Goal: Task Accomplishment & Management: Use online tool/utility

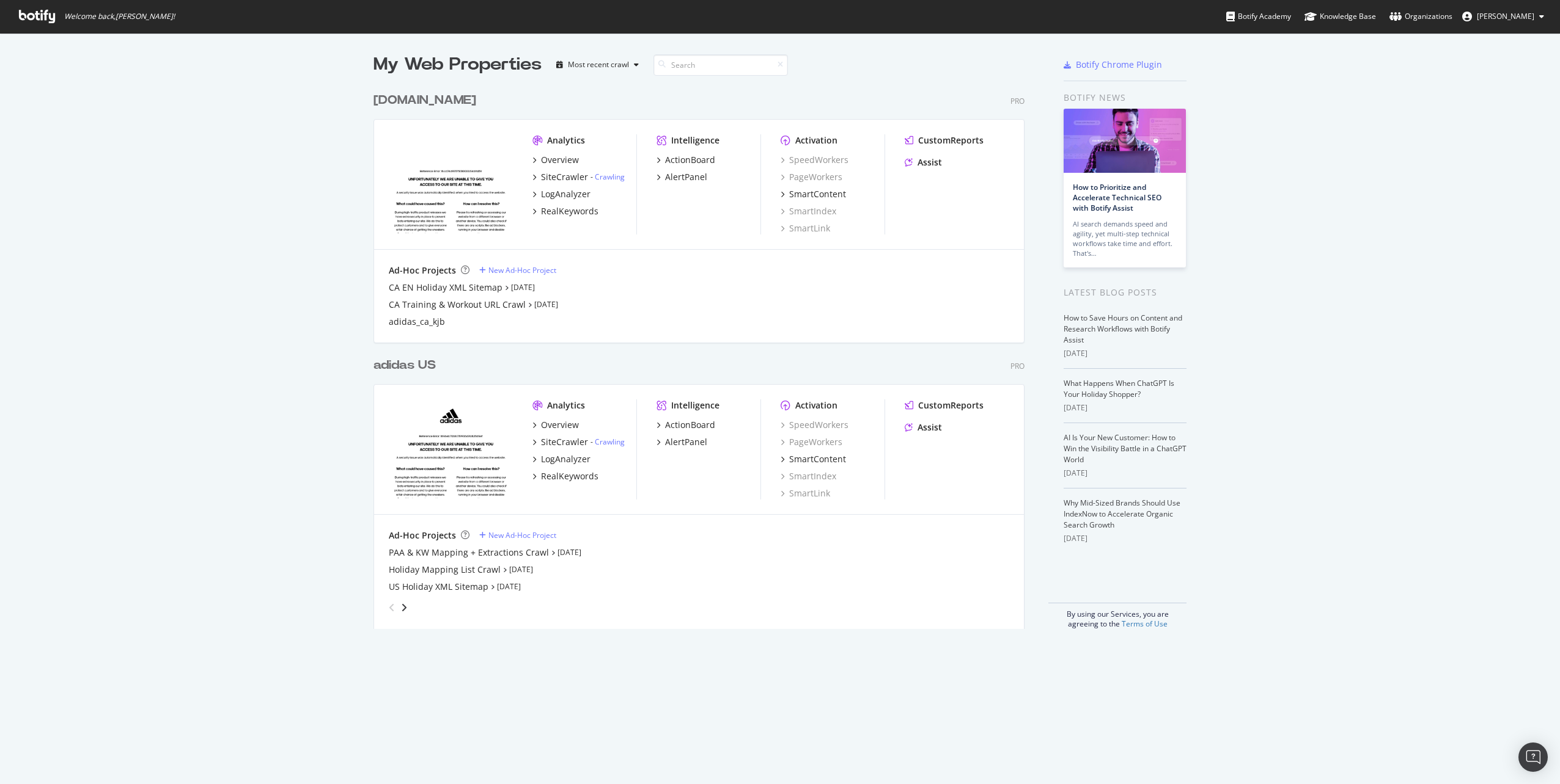
scroll to position [543, 652]
click at [553, 427] on div "Overview" at bounding box center [559, 425] width 38 height 12
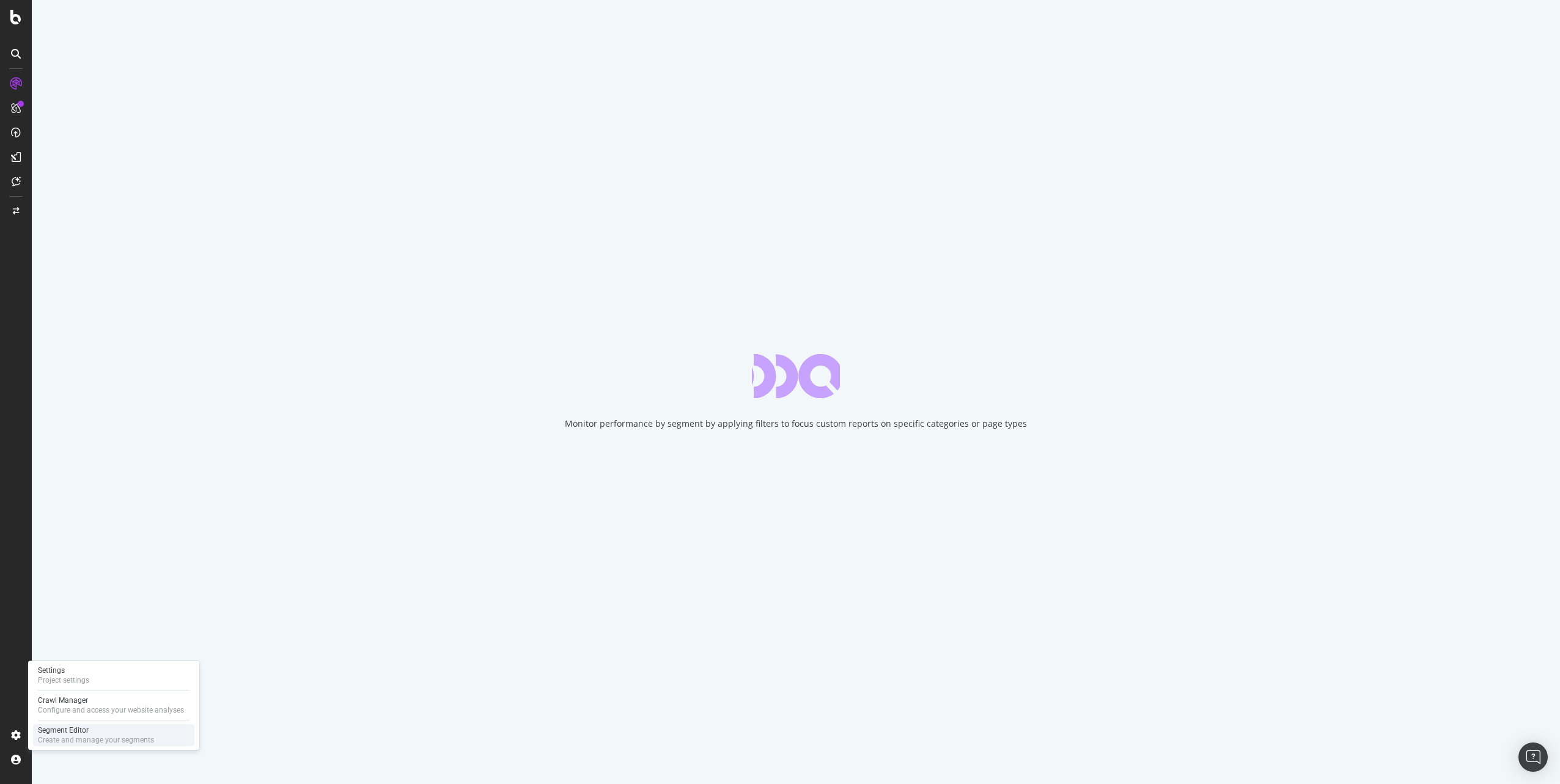
click at [63, 734] on div "Segment Editor" at bounding box center [96, 730] width 116 height 10
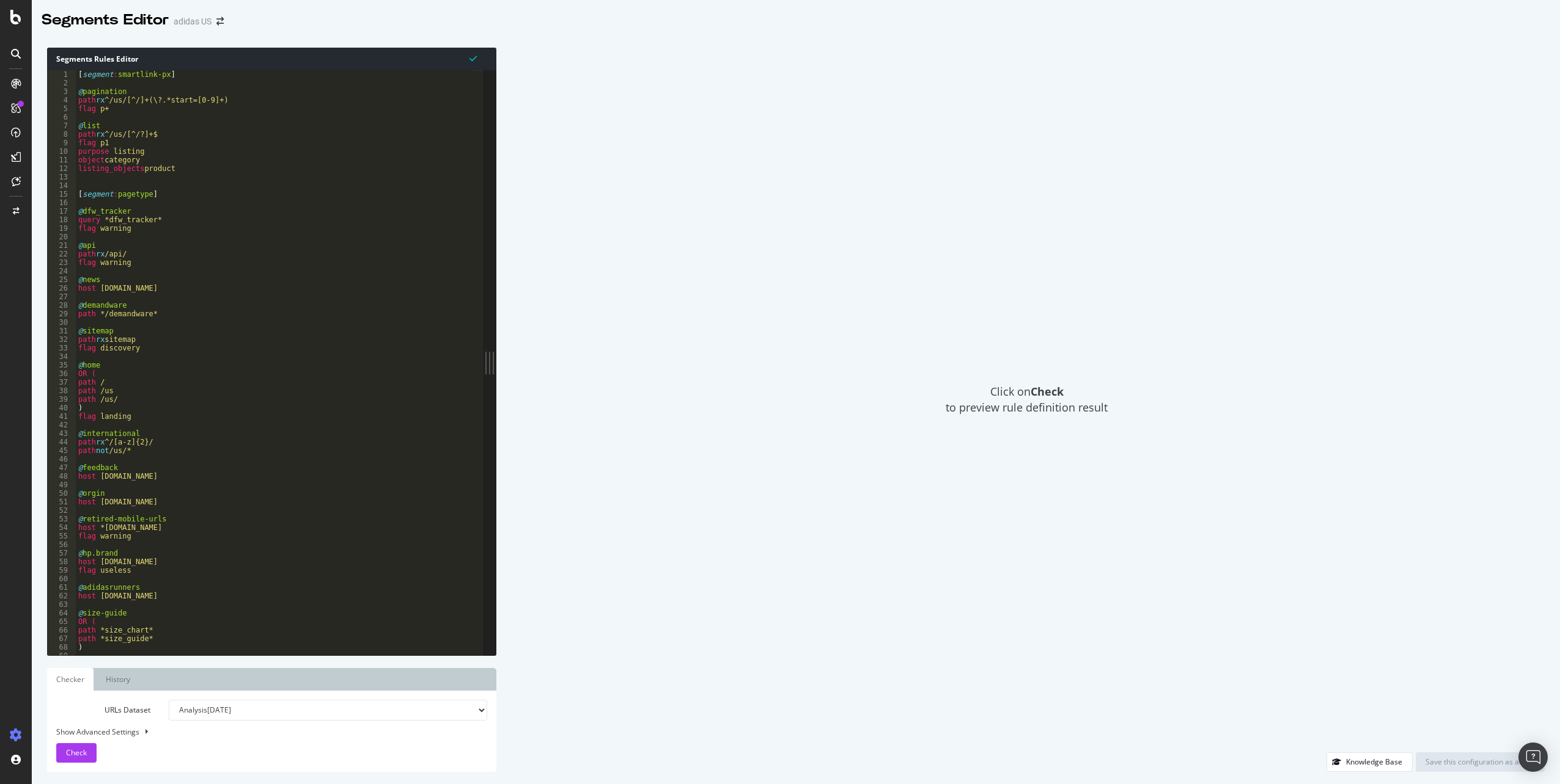
type textarea "@list"
click at [265, 125] on div "[ segment : smartlink-px ] @ pagination path rx ^/us/[^/]+(\?.*start=[0-9]+) fl…" at bounding box center [1102, 366] width 2053 height 593
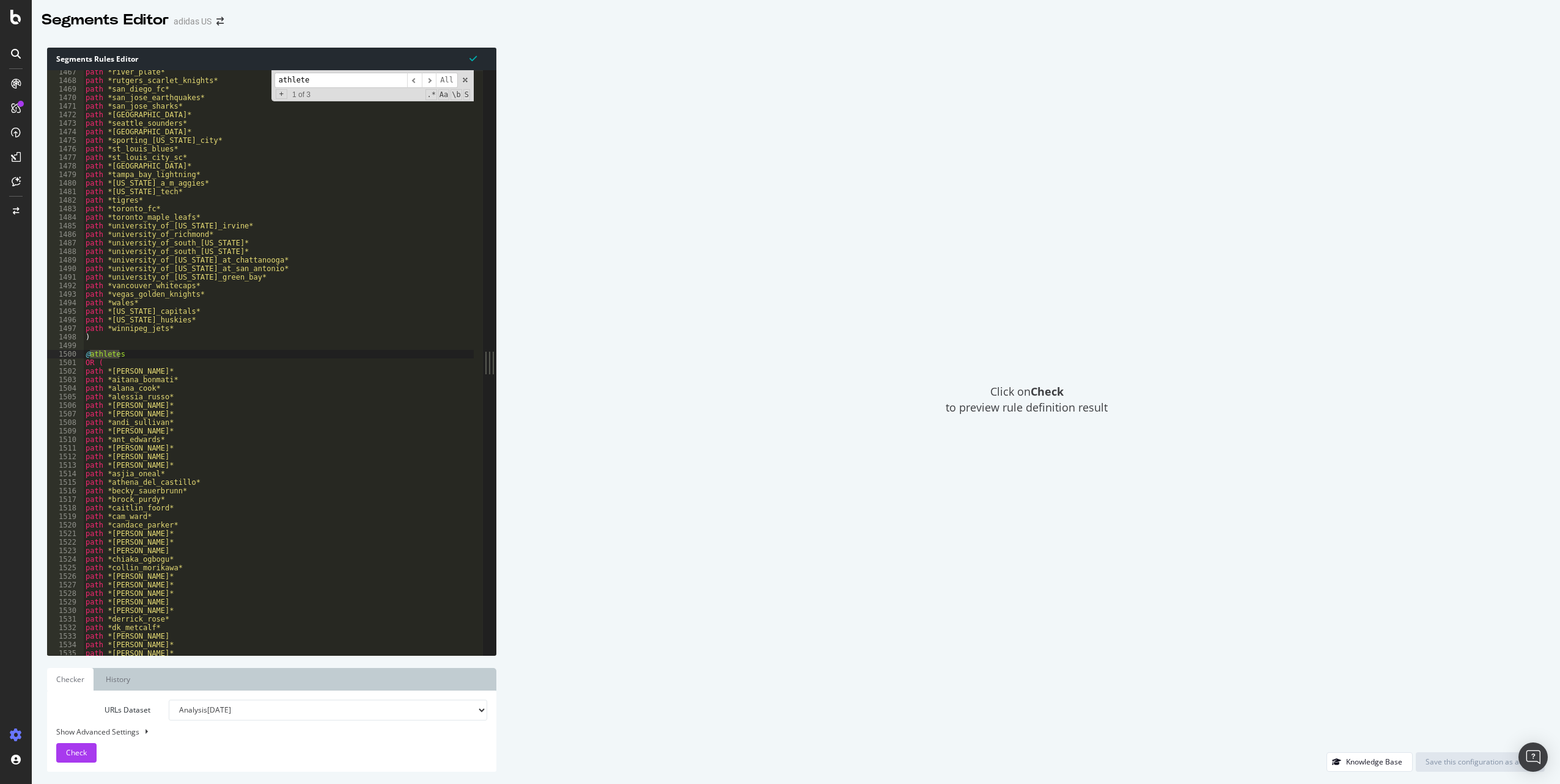
scroll to position [2644, 0]
type input "athlete"
click at [429, 81] on span "​" at bounding box center [429, 80] width 14 height 15
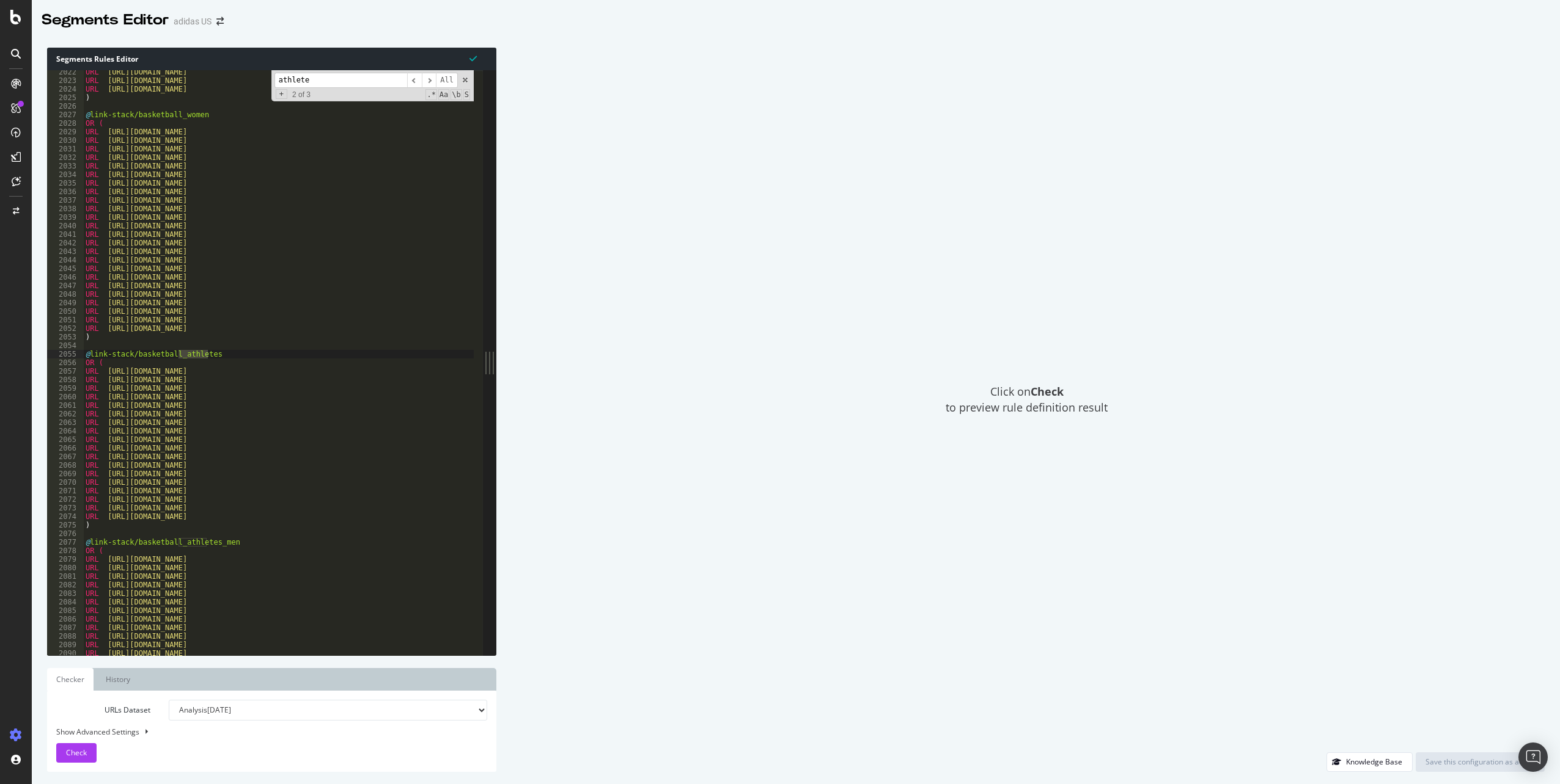
scroll to position [3659, 0]
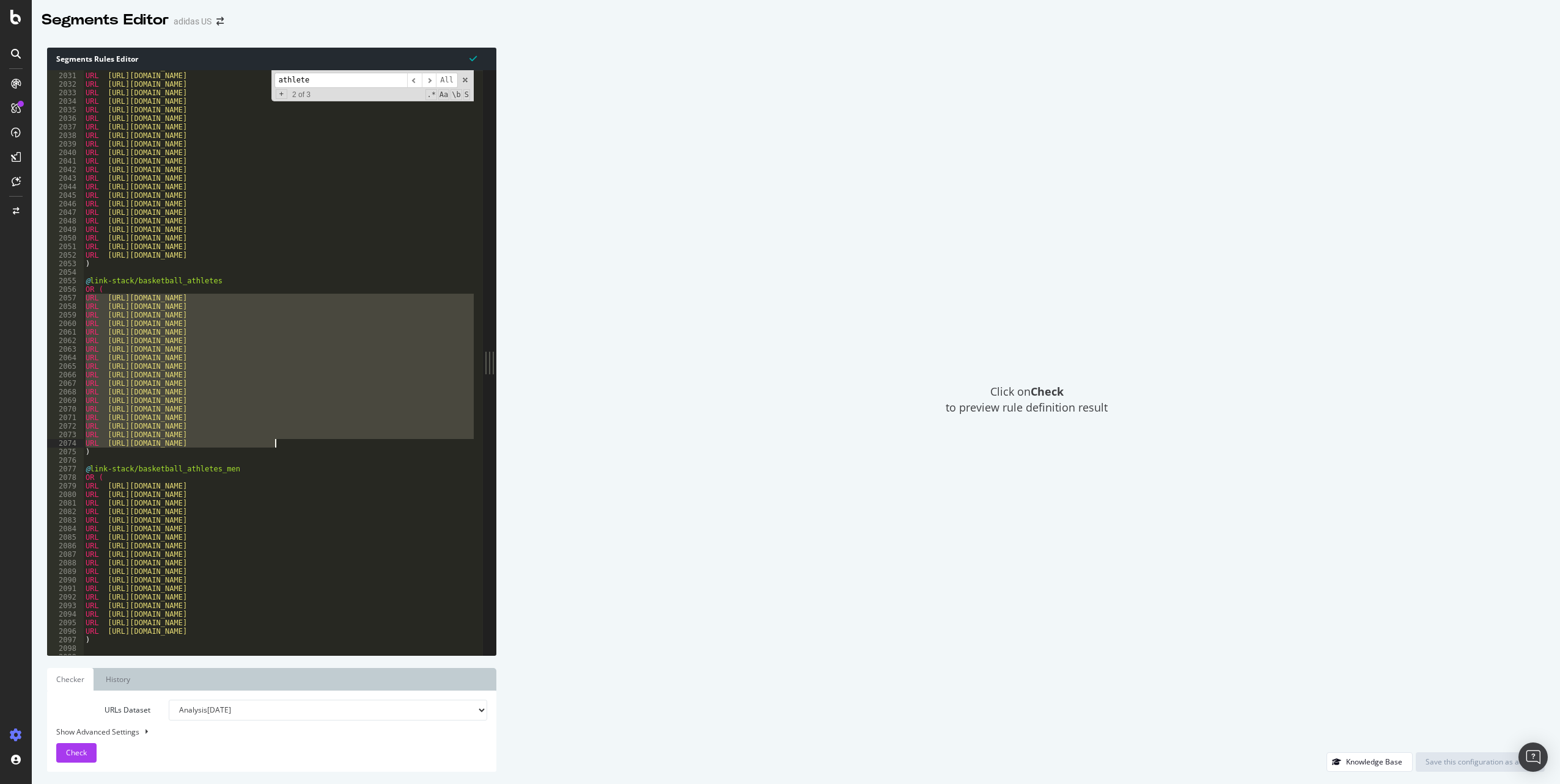
drag, startPoint x: 87, startPoint y: 297, endPoint x: 289, endPoint y: 442, distance: 248.7
click at [289, 442] on div "URL [URL][DOMAIN_NAME] URL [URL][DOMAIN_NAME] URL [URL][DOMAIN_NAME] URL [URL][…" at bounding box center [1109, 359] width 2053 height 593
drag, startPoint x: 274, startPoint y: 383, endPoint x: 280, endPoint y: 425, distance: 42.4
click at [274, 383] on div "URL [URL][DOMAIN_NAME] URL [URL][DOMAIN_NAME] URL [URL][DOMAIN_NAME] URL [URL][…" at bounding box center [278, 362] width 391 height 586
drag, startPoint x: 285, startPoint y: 444, endPoint x: 90, endPoint y: 299, distance: 243.0
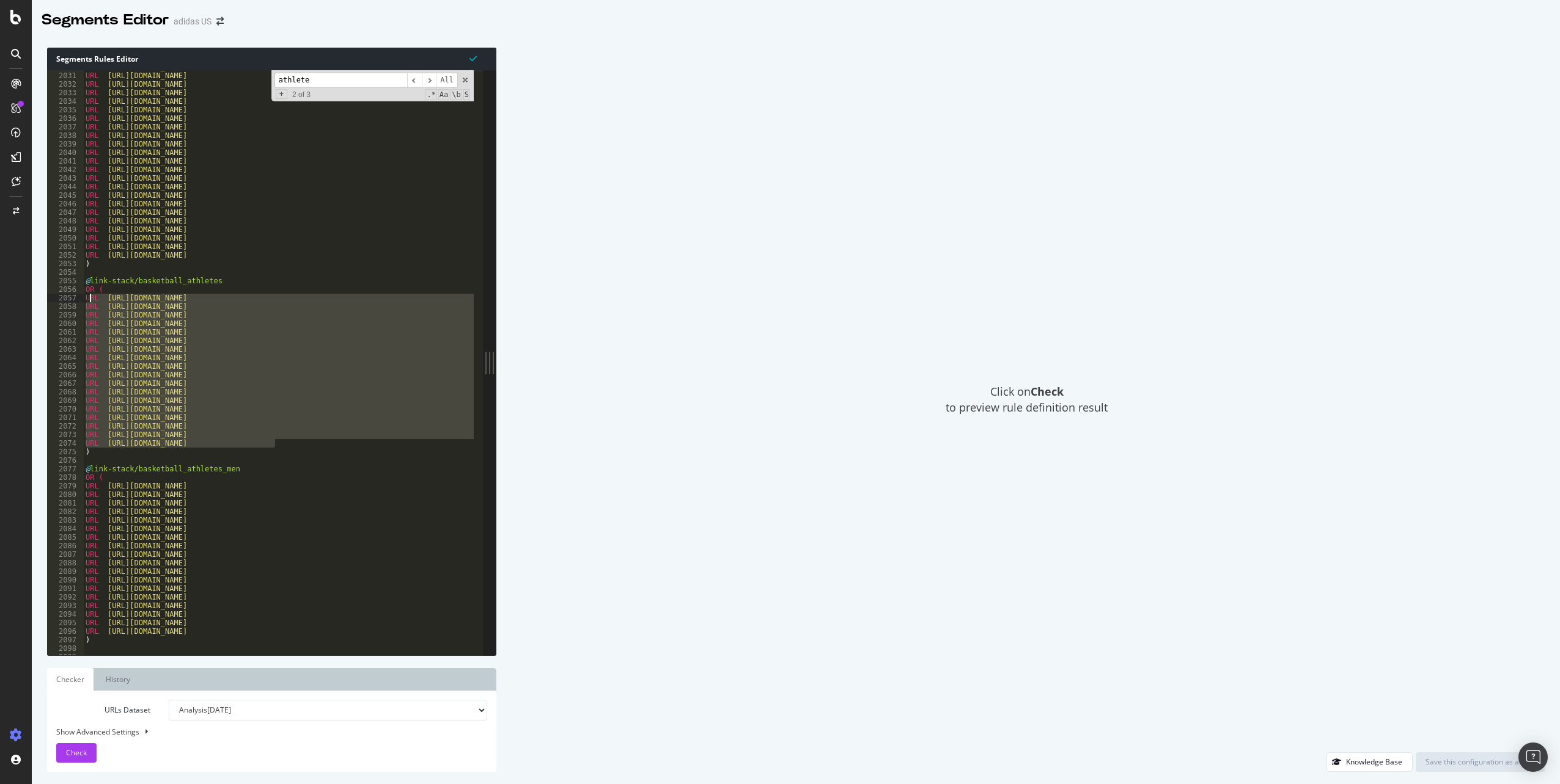
click at [90, 299] on div "URL [URL][DOMAIN_NAME] URL [URL][DOMAIN_NAME] URL [URL][DOMAIN_NAME] URL [URL][…" at bounding box center [1109, 359] width 2053 height 593
type textarea "U"
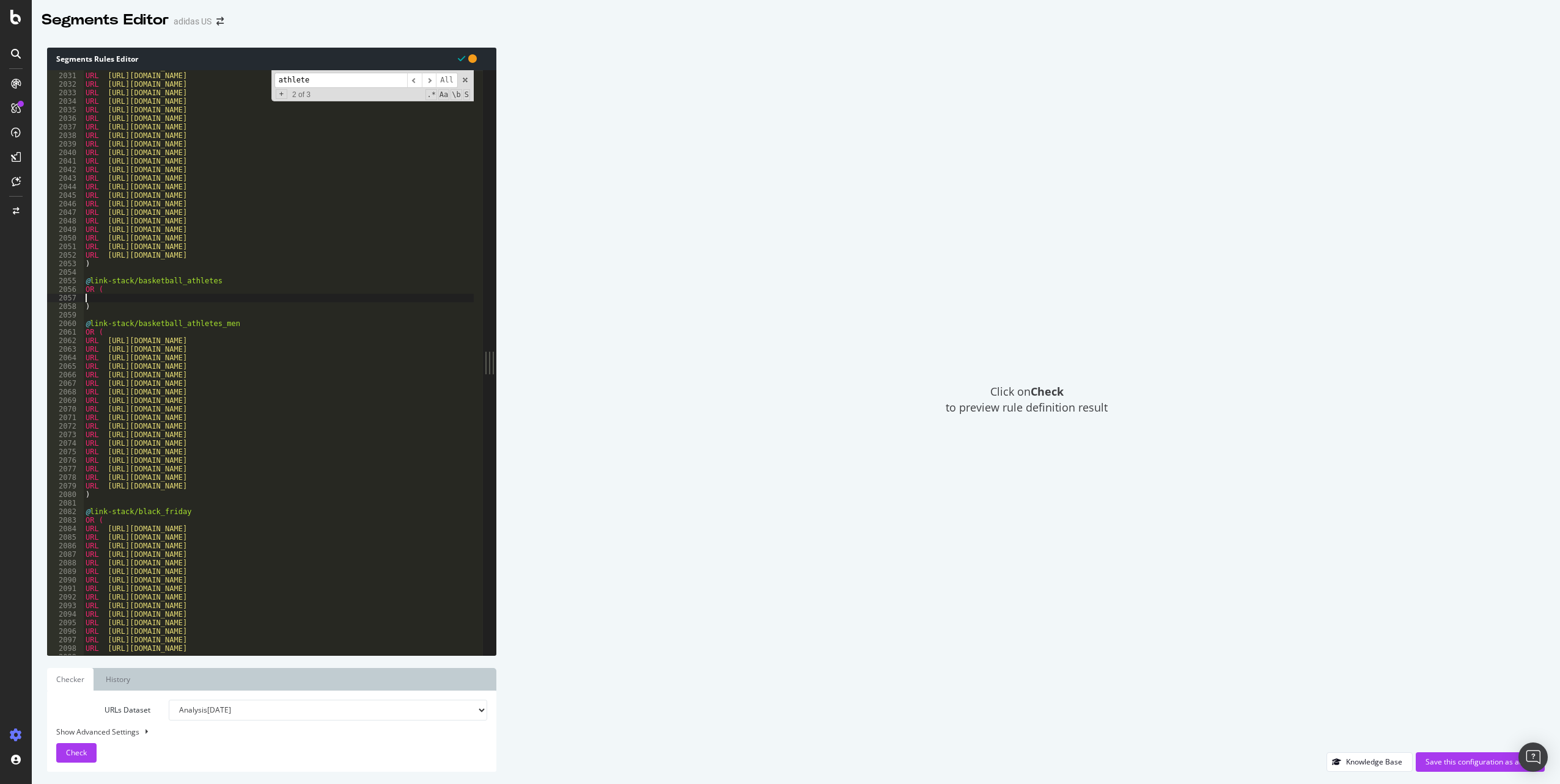
paste textarea "URL [URL][DOMAIN_NAME]"
type textarea "URL [URL][DOMAIN_NAME]"
click at [73, 747] on div "Check" at bounding box center [76, 753] width 21 height 18
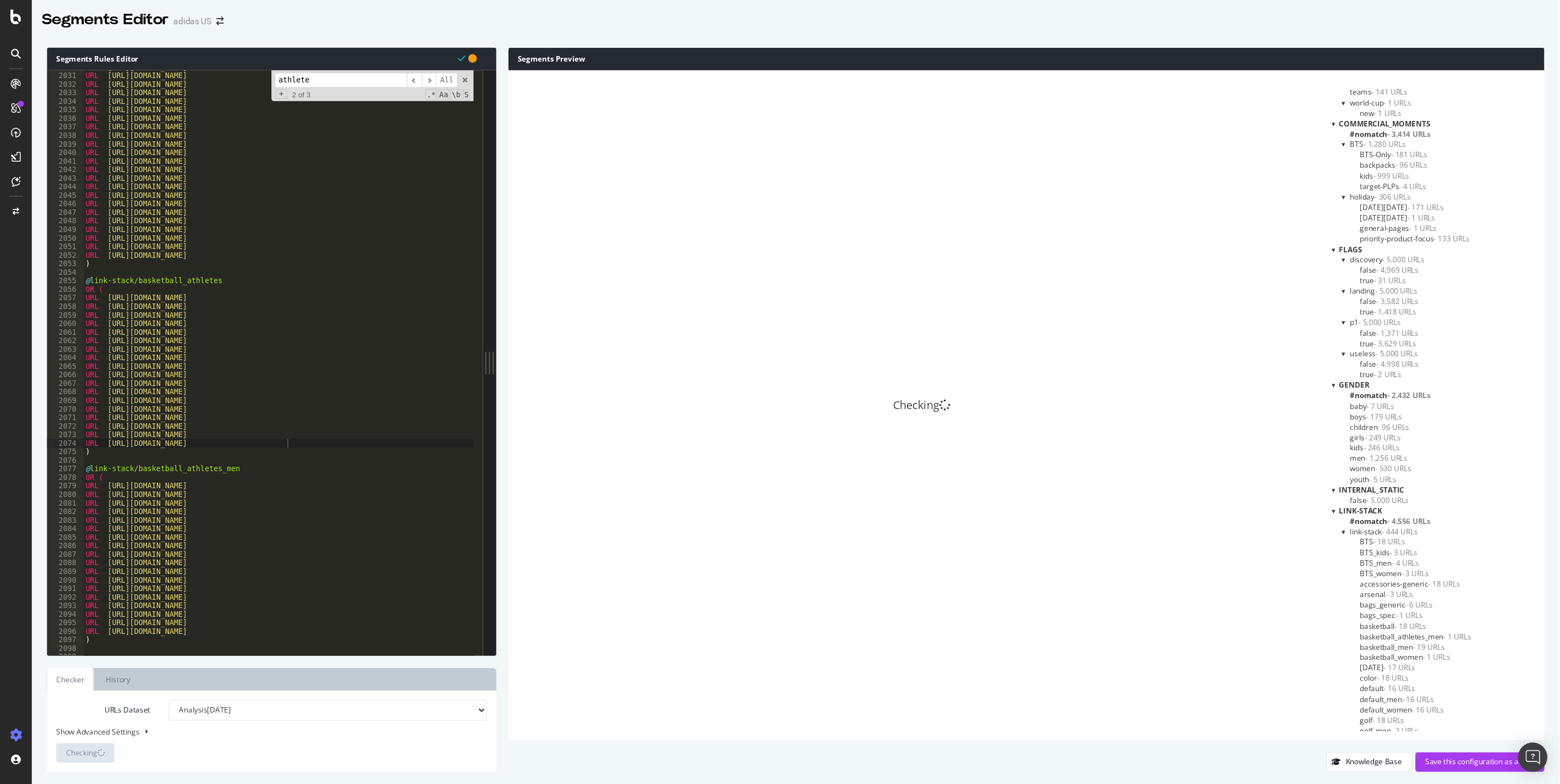
scroll to position [330, 0]
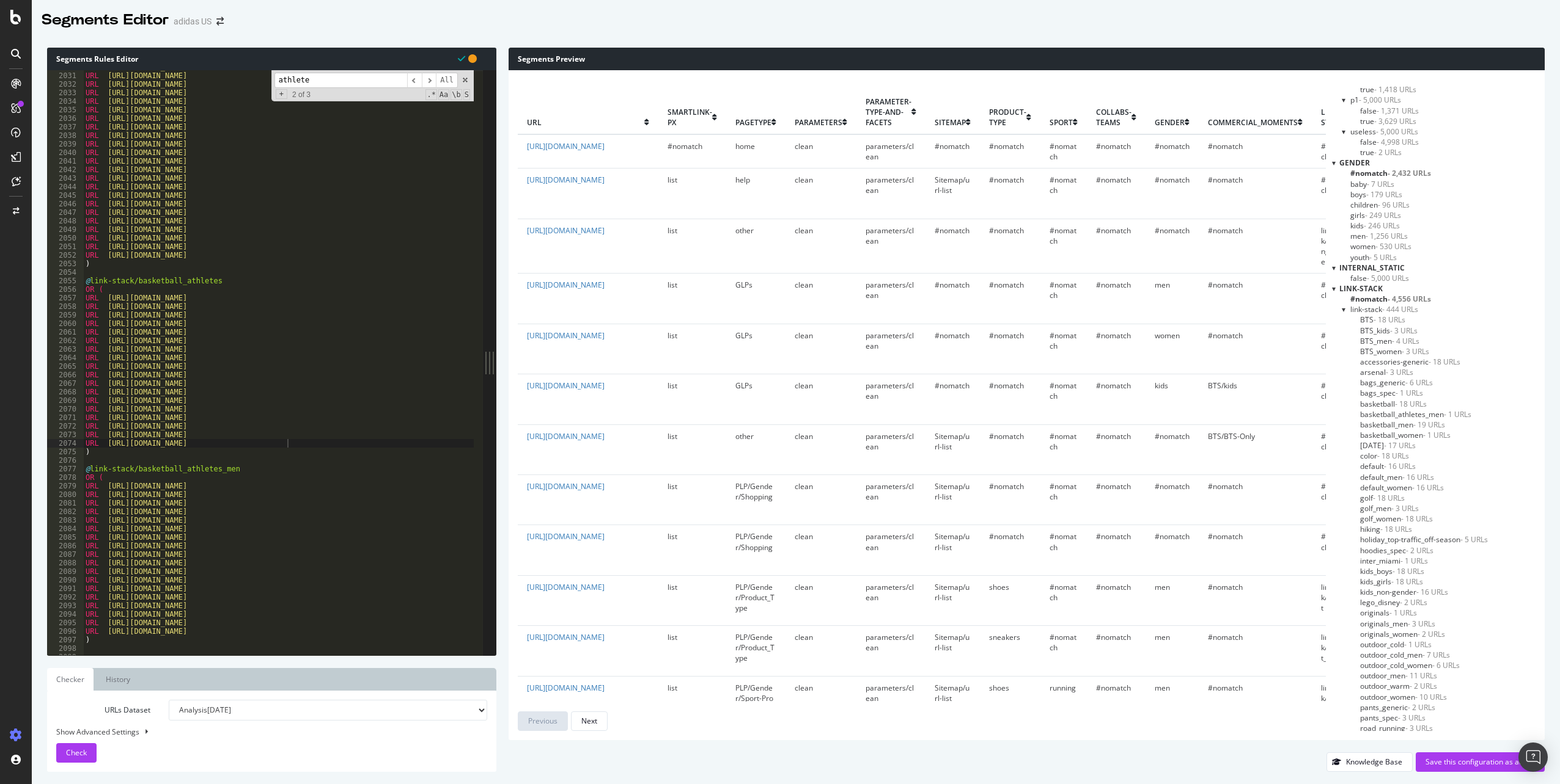
drag, startPoint x: 1542, startPoint y: 751, endPoint x: 1546, endPoint y: 688, distance: 63.1
click at [1546, 688] on body "Segments Editor adidas US Segments Rules Editor URL [URL][DOMAIN_NAME] 2030 203…" at bounding box center [780, 392] width 1560 height 784
drag, startPoint x: 1546, startPoint y: 688, endPoint x: 1543, endPoint y: 709, distance: 21.2
click at [1543, 709] on div "url smartlink-px pagetype parameters parameter-type-and-facets sitemap product-…" at bounding box center [1026, 405] width 1036 height 670
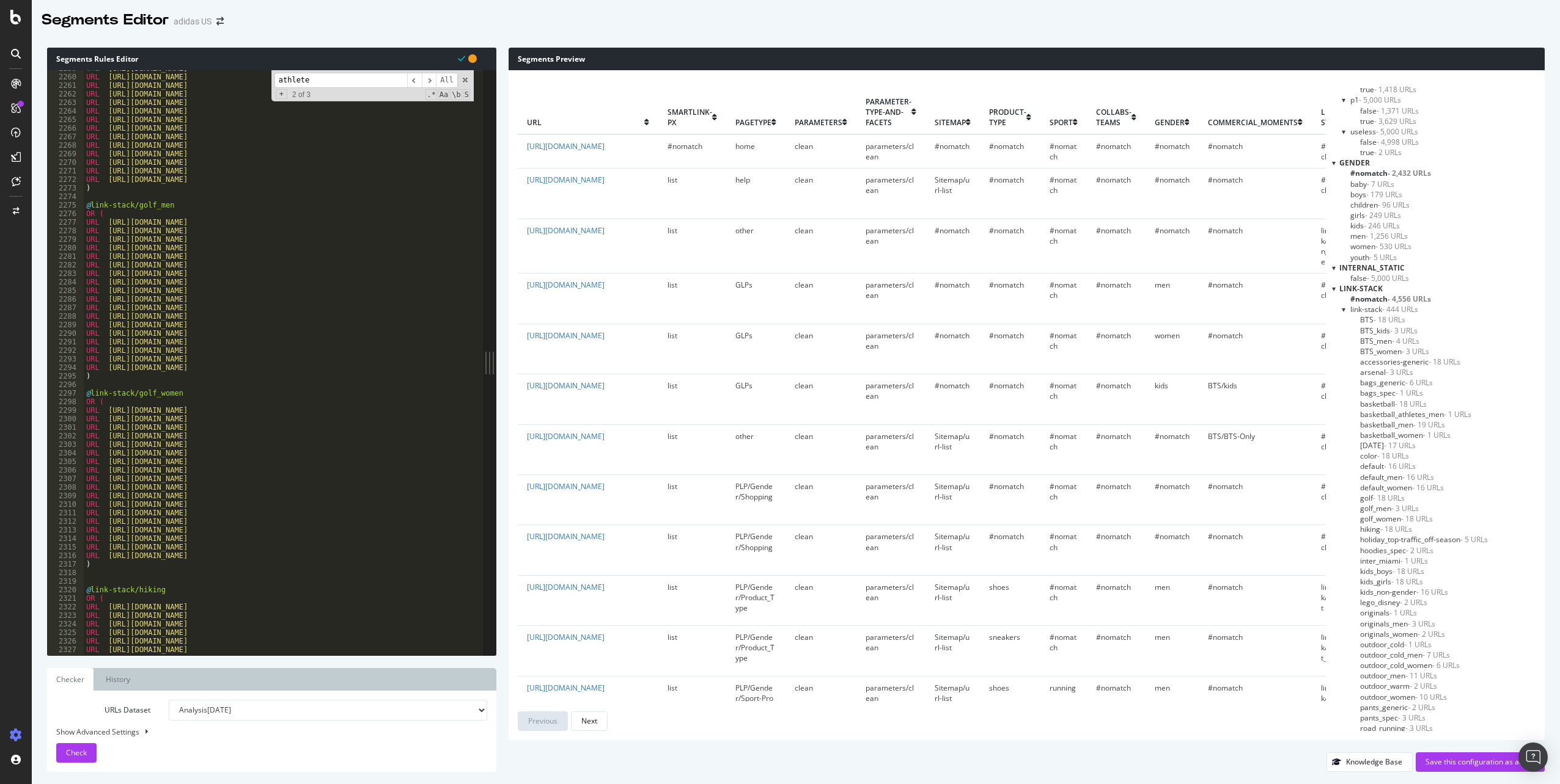
drag, startPoint x: 1549, startPoint y: 2, endPoint x: 1263, endPoint y: 60, distance: 291.8
click at [1263, 60] on div "Segments Preview" at bounding box center [1026, 59] width 1036 height 22
drag, startPoint x: 1425, startPoint y: 764, endPoint x: 1546, endPoint y: 688, distance: 142.9
click at [1546, 688] on div "Segments Rules Editor URL [URL][DOMAIN_NAME] 2259 2260 2261 2262 2263 2264 2265…" at bounding box center [796, 410] width 1528 height 749
click at [1505, 764] on div "Save this configuration as active" at bounding box center [1480, 762] width 109 height 10
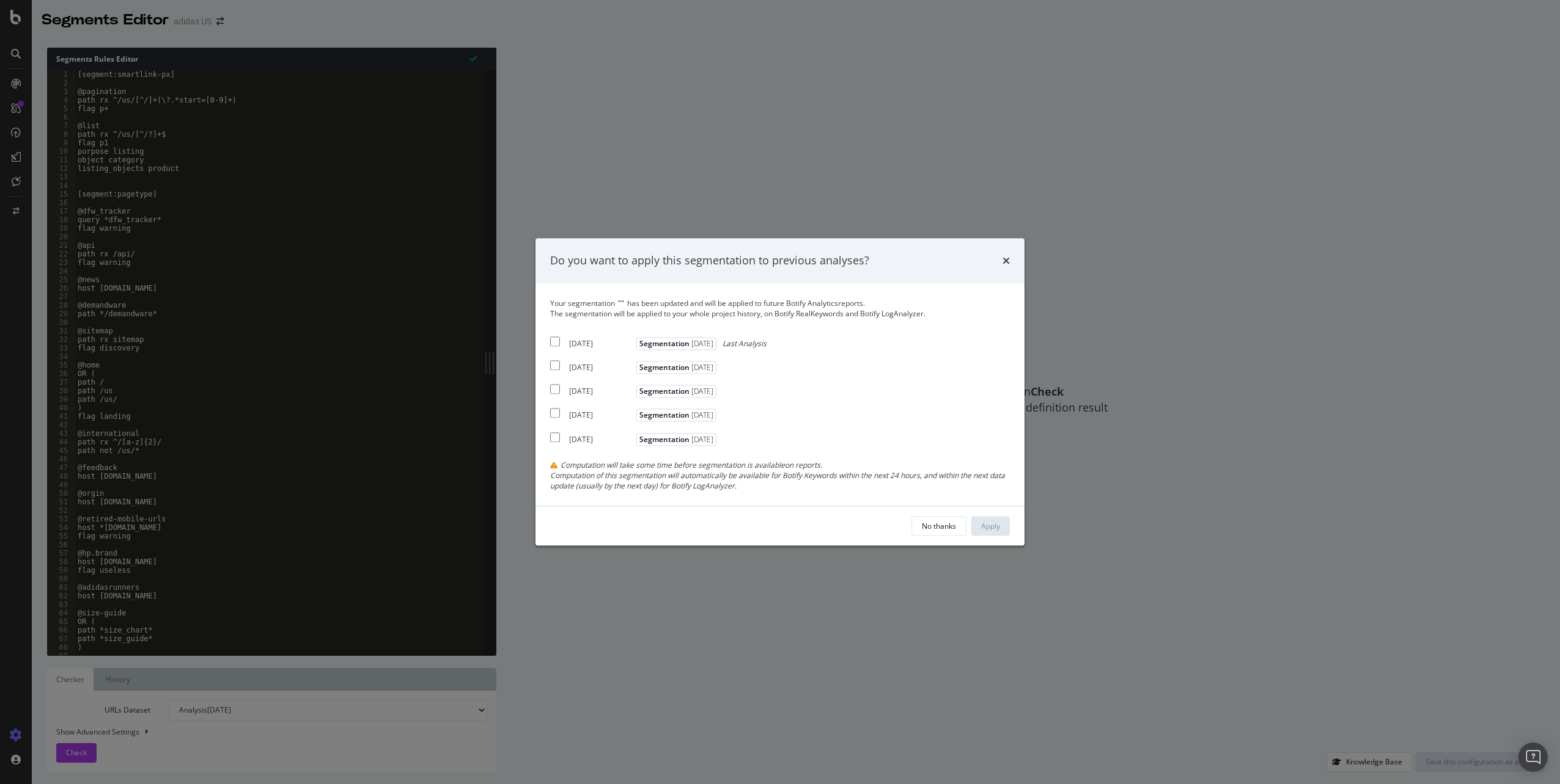
click at [552, 345] on input "modal" at bounding box center [555, 341] width 10 height 10
checkbox input "true"
click at [556, 366] on input "modal" at bounding box center [555, 365] width 10 height 10
checkbox input "true"
click at [554, 391] on input "modal" at bounding box center [555, 390] width 10 height 10
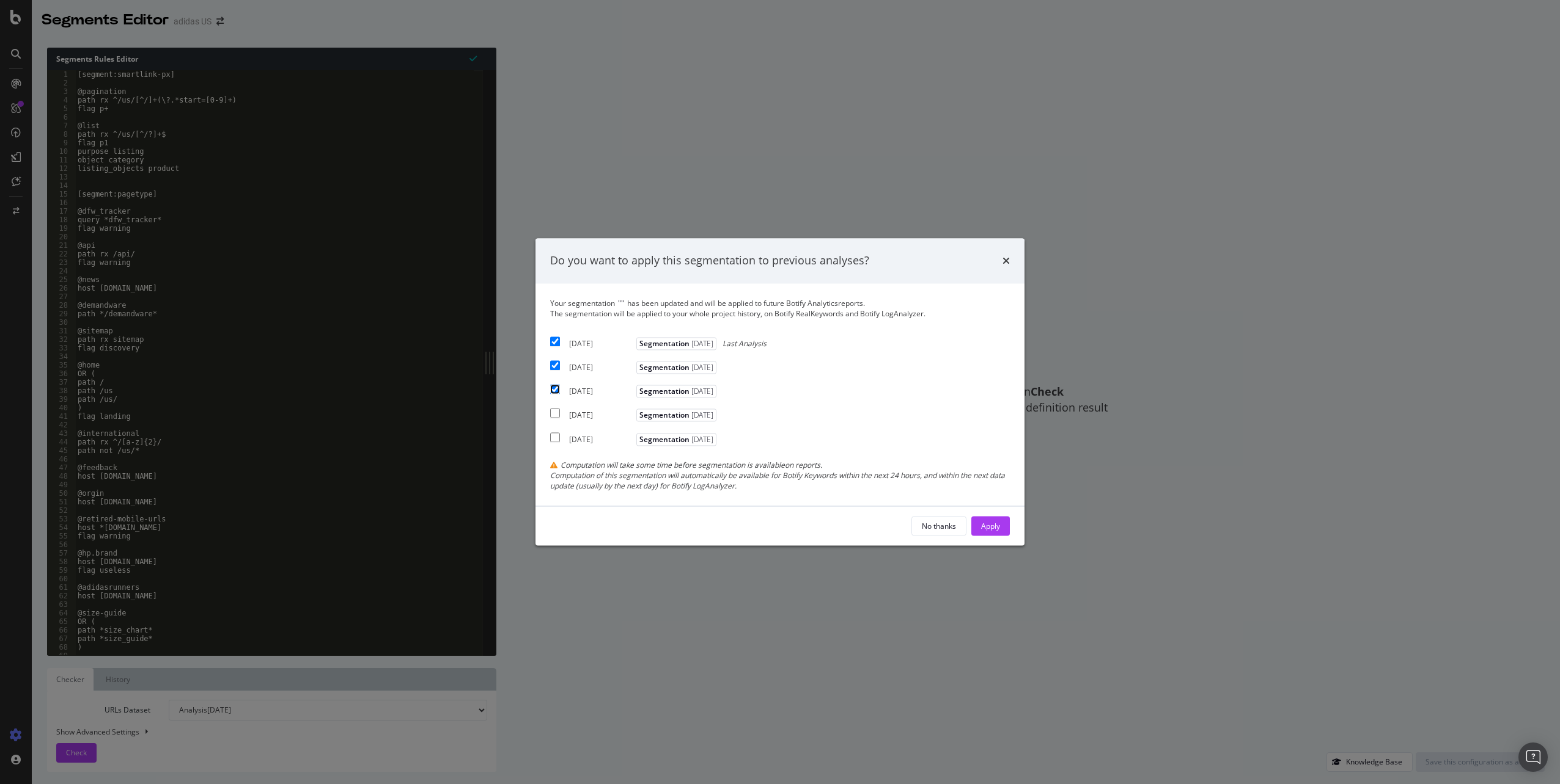
checkbox input "true"
click at [995, 525] on div "Apply" at bounding box center [991, 526] width 19 height 10
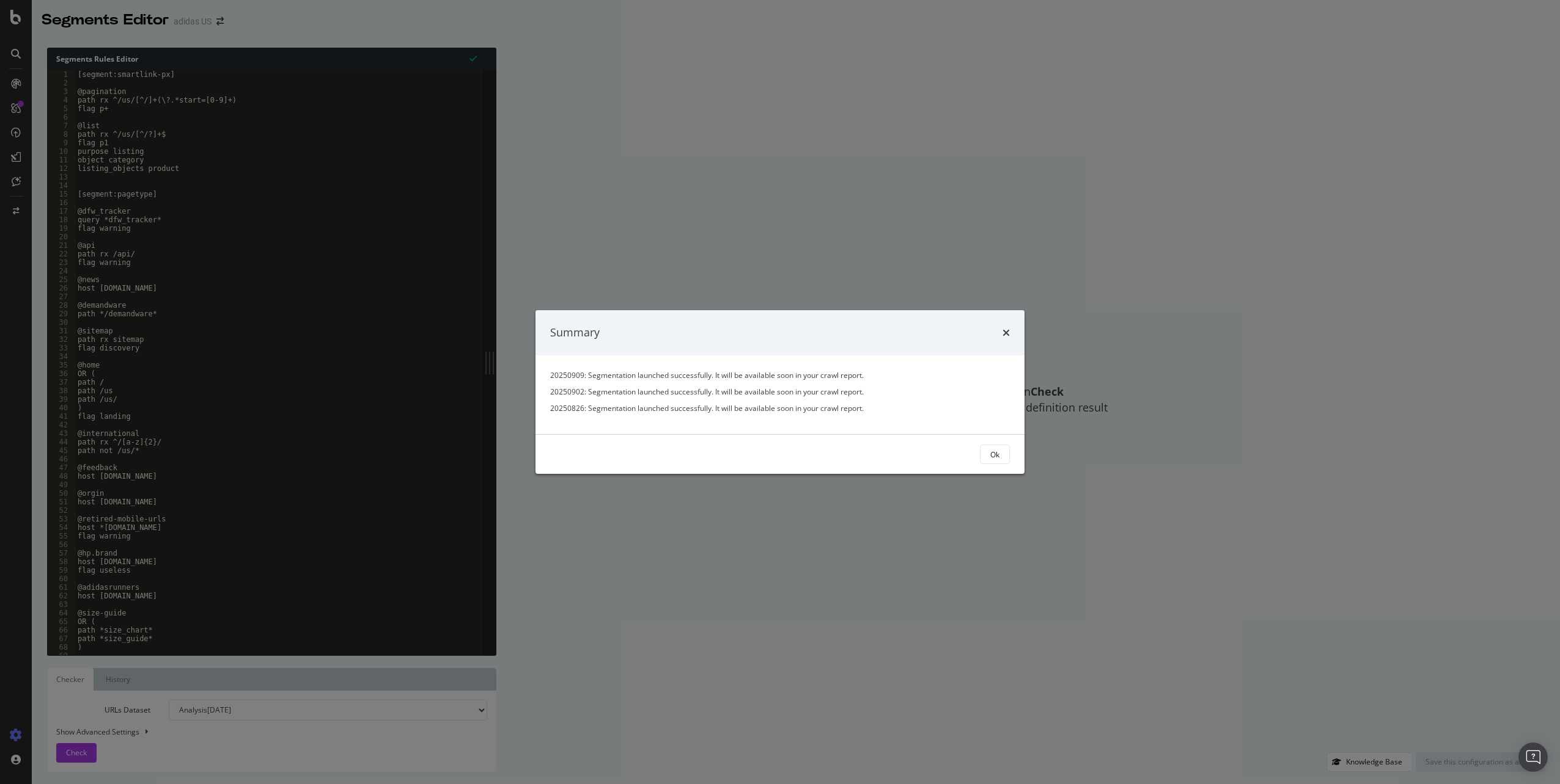
click at [23, 111] on div "Summary 20250909: Segmentation launched successfully. It will be available soon…" at bounding box center [780, 392] width 1560 height 784
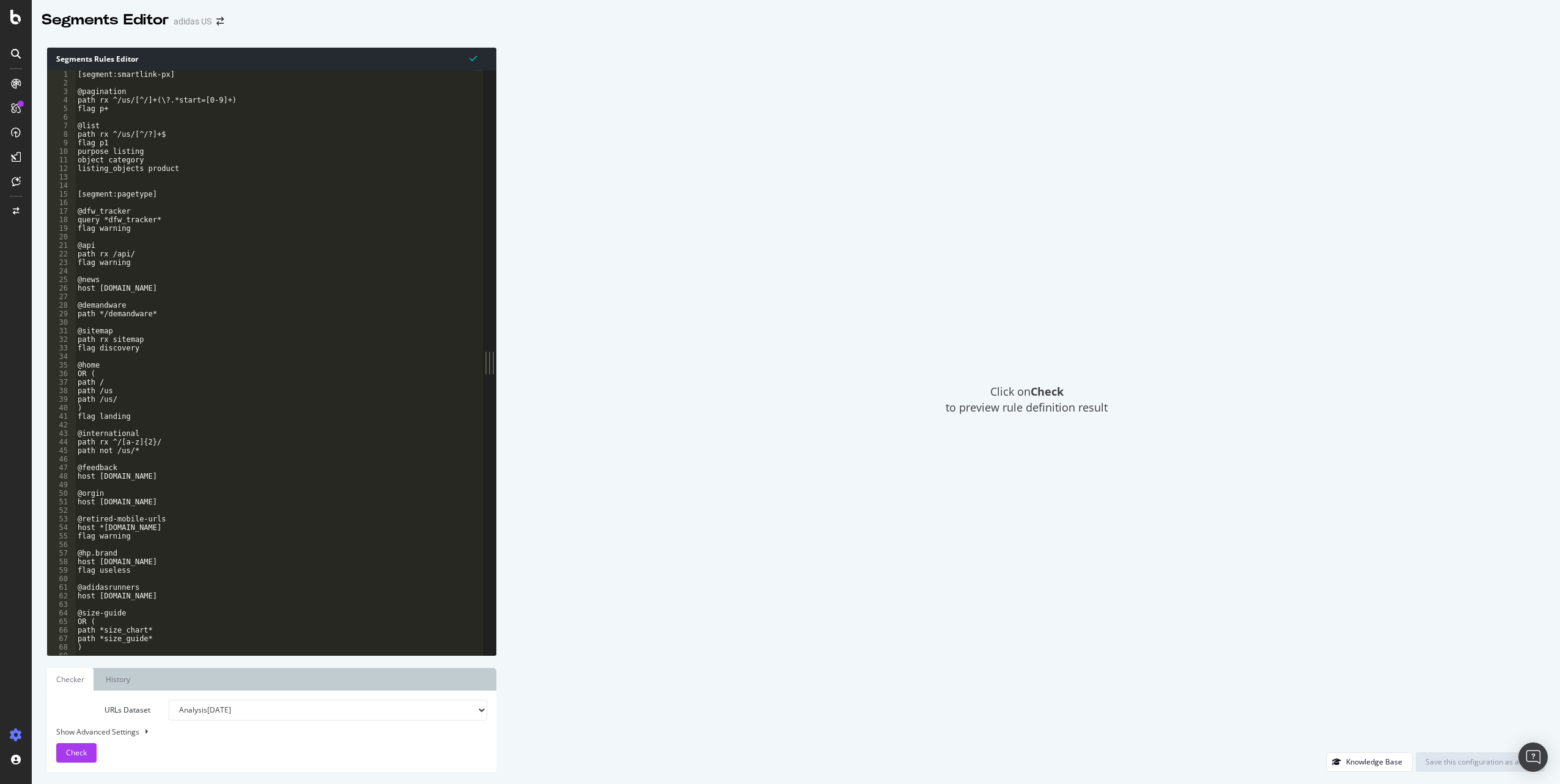
click at [1322, 157] on div "Click on Check to preview rule definition result" at bounding box center [1026, 400] width 1036 height 705
